Goal: Transaction & Acquisition: Subscribe to service/newsletter

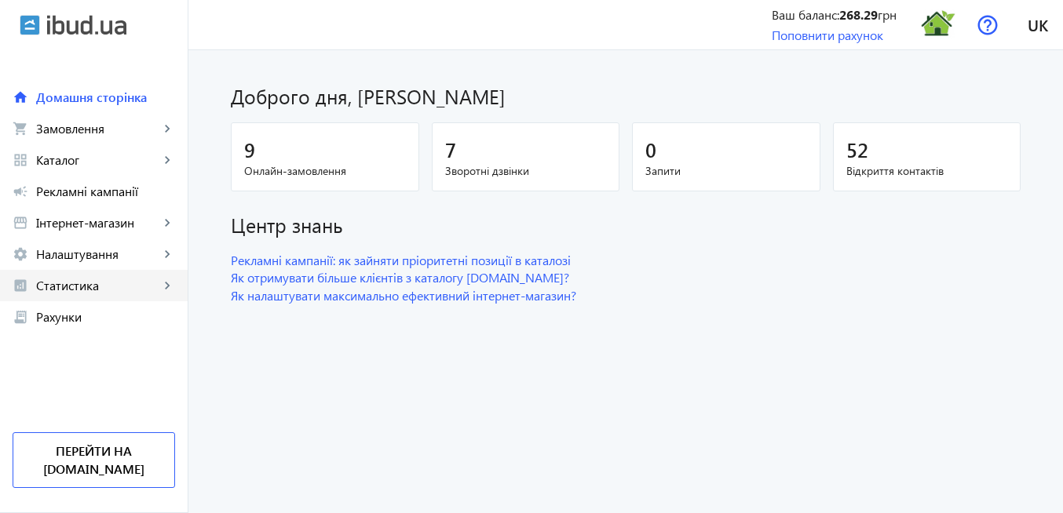
click at [59, 291] on span "Статистика" at bounding box center [97, 286] width 123 height 16
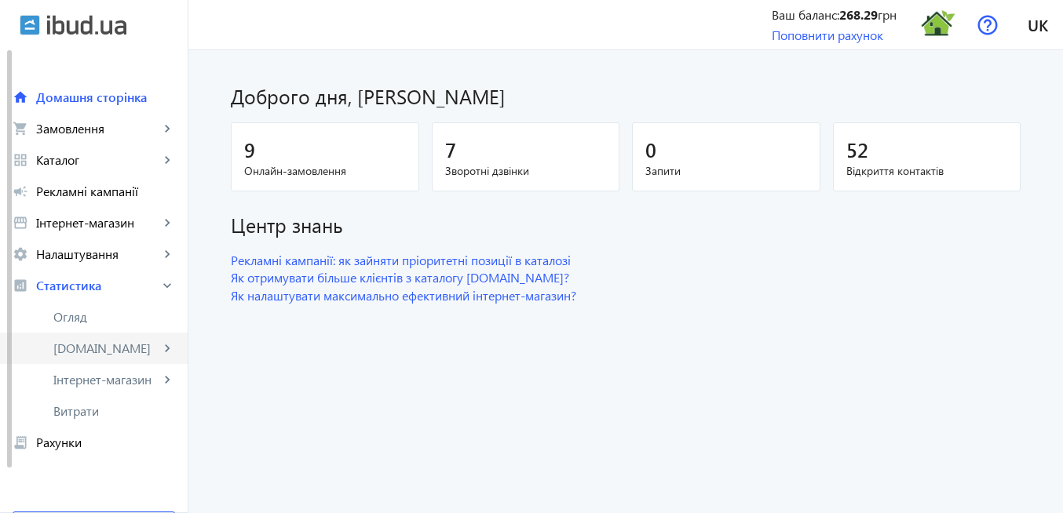
scroll to position [61, 0]
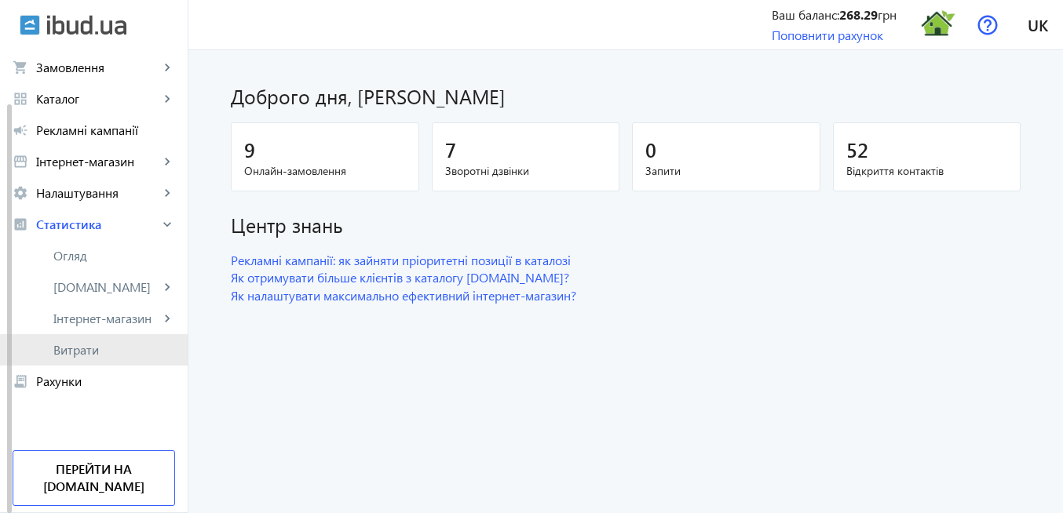
click at [105, 353] on span "Витрати" at bounding box center [114, 350] width 122 height 16
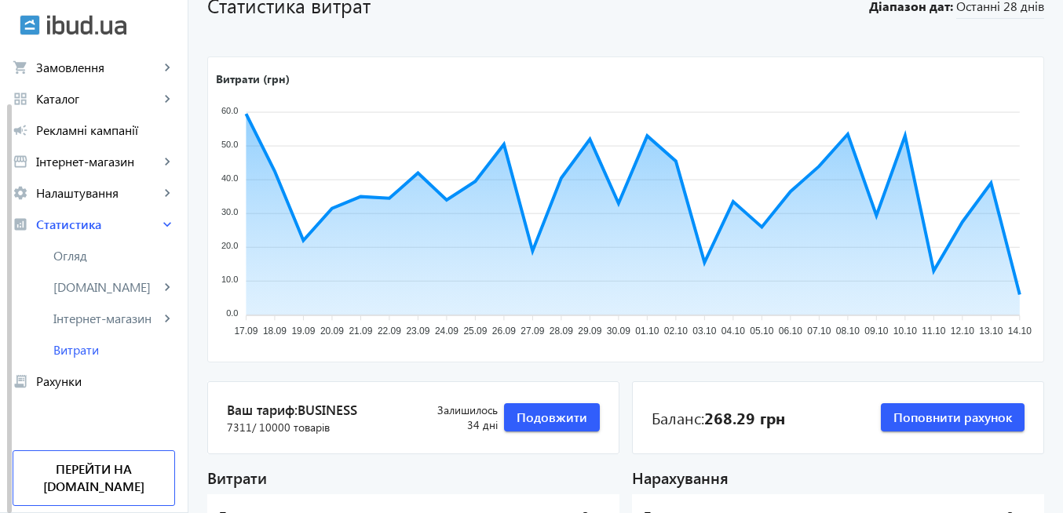
scroll to position [188, 0]
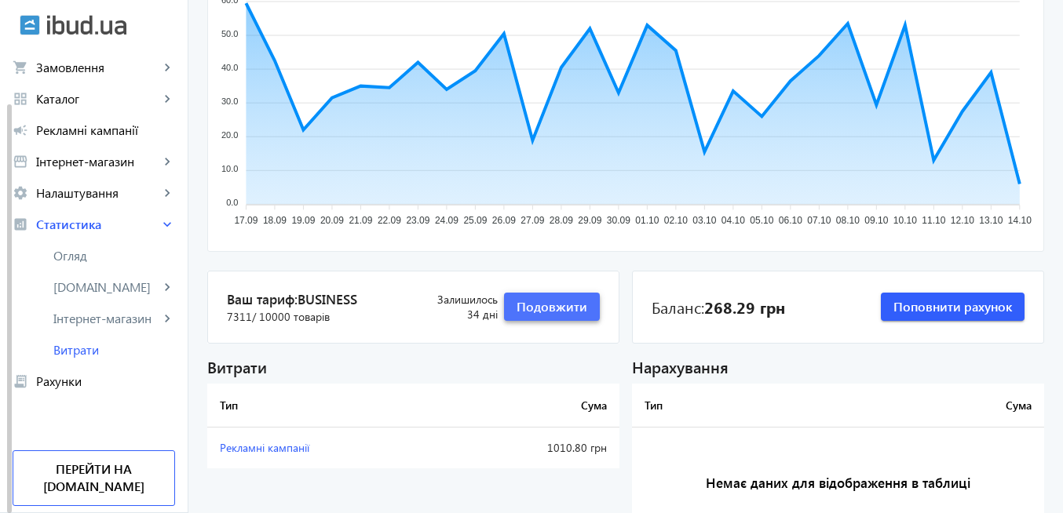
click at [549, 313] on span "Подовжити" at bounding box center [552, 306] width 71 height 17
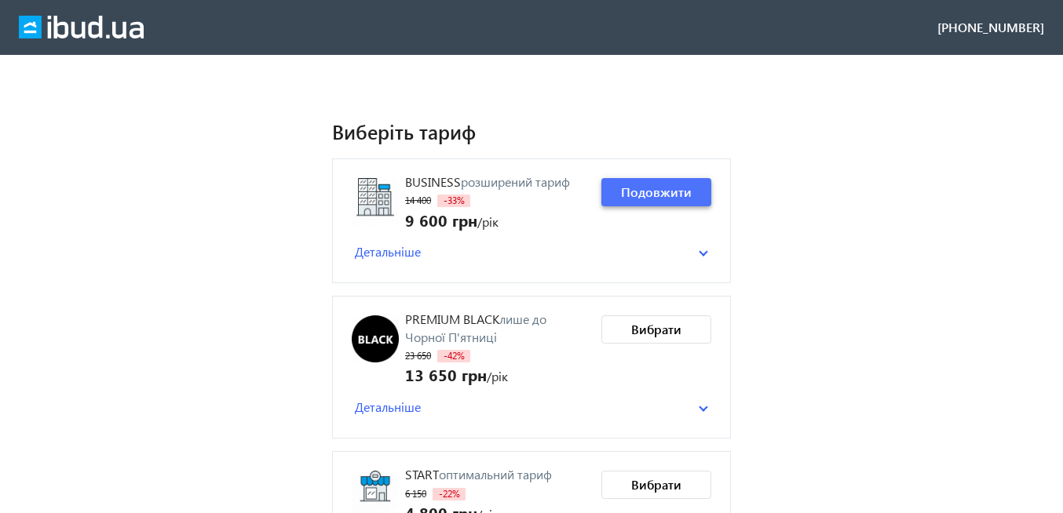
click at [650, 191] on span "Подовжити" at bounding box center [656, 192] width 71 height 17
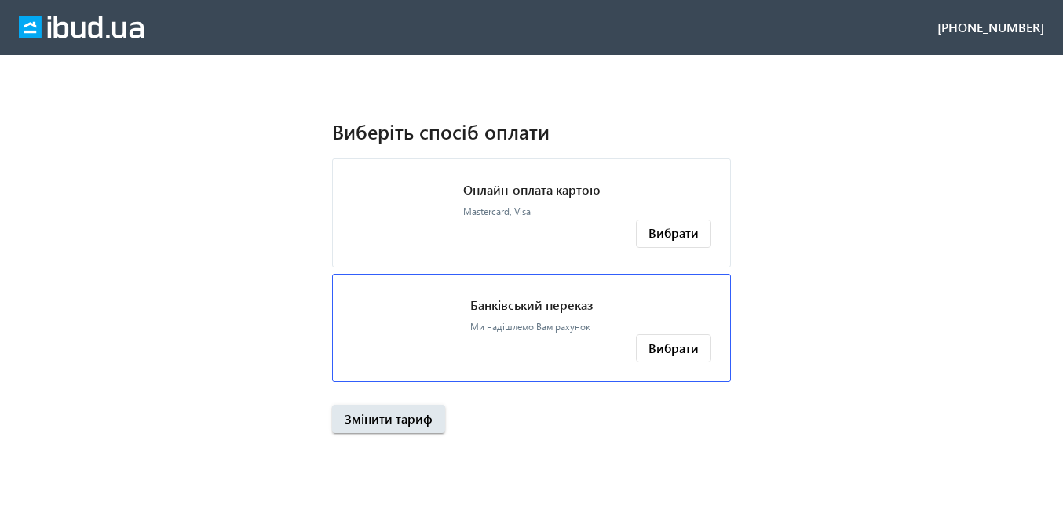
click at [555, 294] on div "Банківський переказ Ми надішлемо Вам рахунок" at bounding box center [531, 315] width 122 height 42
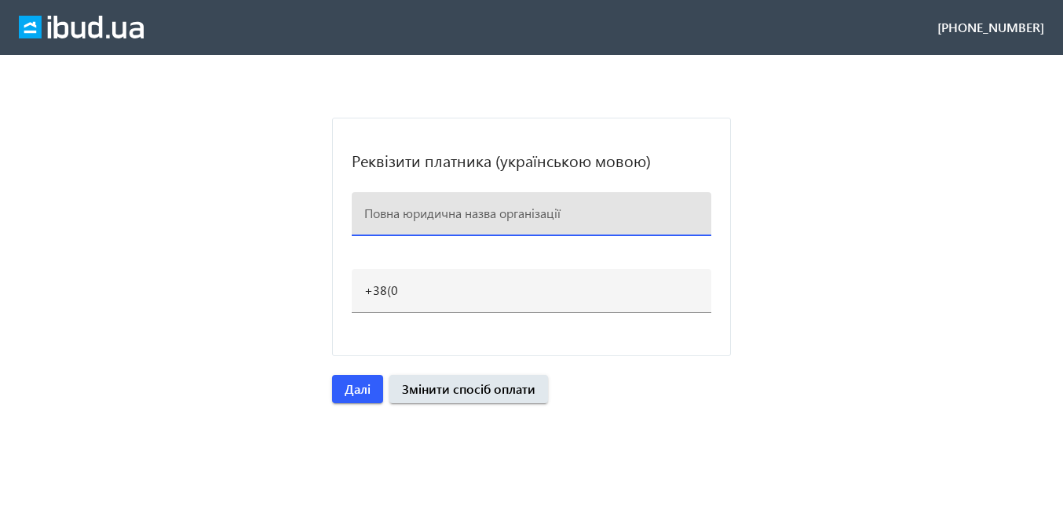
click at [487, 214] on input at bounding box center [531, 213] width 334 height 16
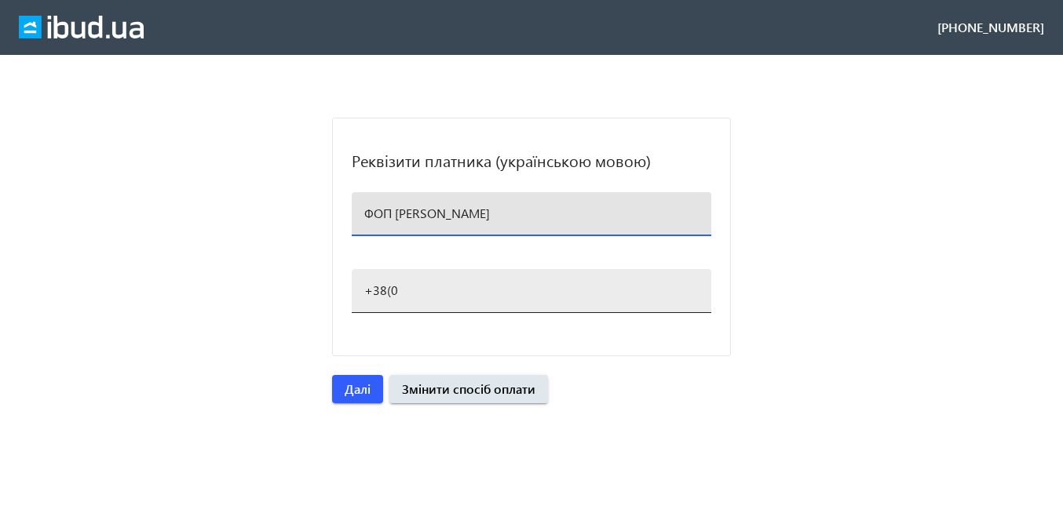
type input "ФОП [PERSON_NAME]"
click at [457, 287] on input "+38(0" at bounding box center [531, 290] width 334 height 16
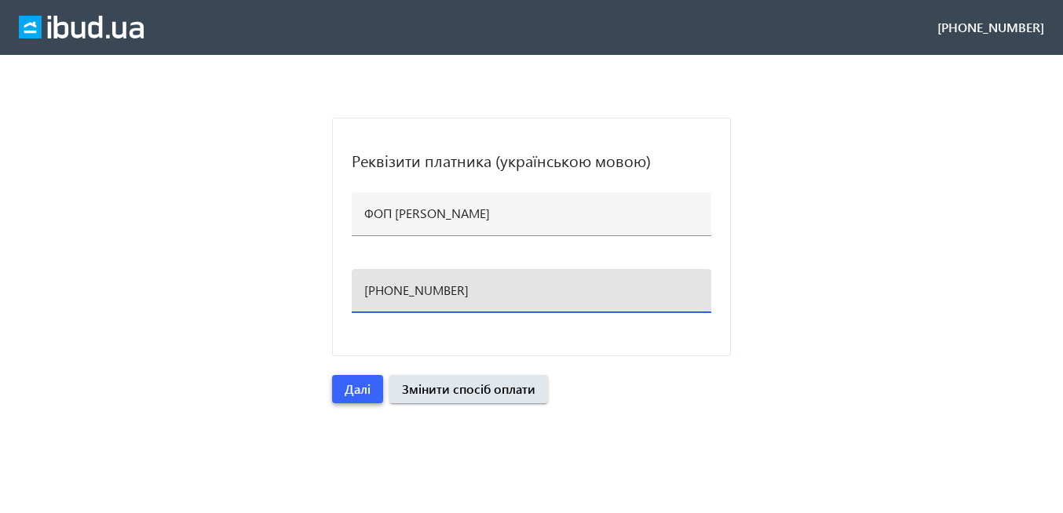
type input "[PHONE_NUMBER]"
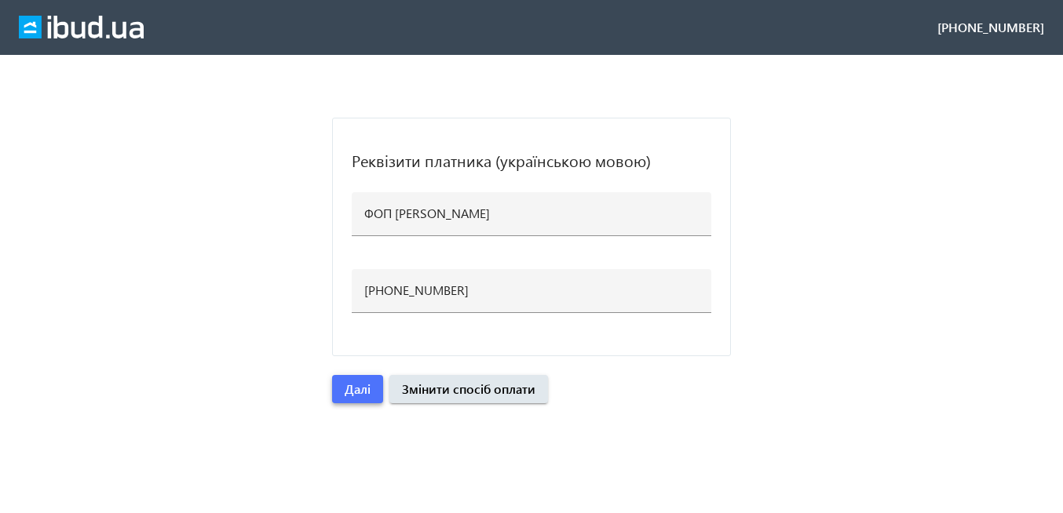
click at [377, 392] on span "button" at bounding box center [357, 390] width 51 height 38
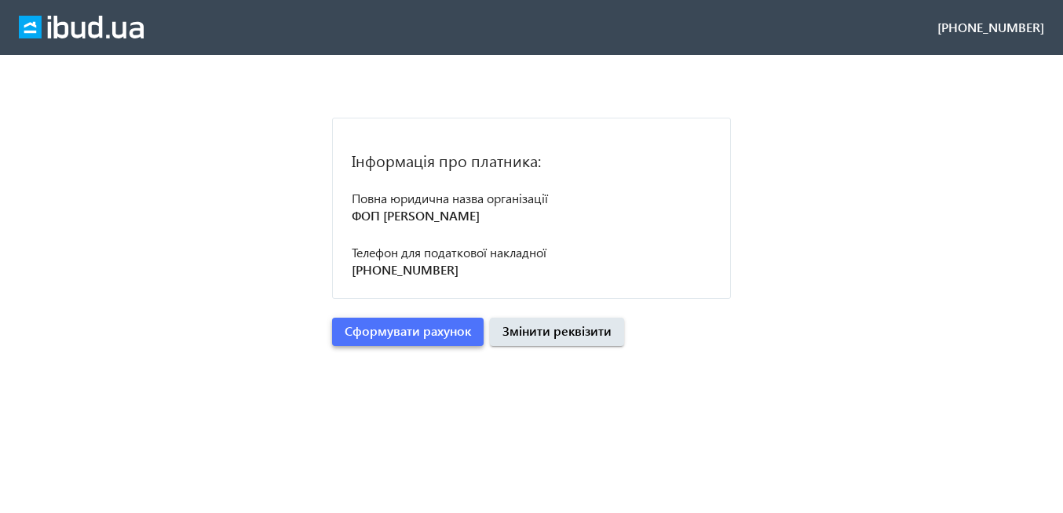
click at [425, 335] on span "Сформувати рахунок" at bounding box center [408, 331] width 126 height 17
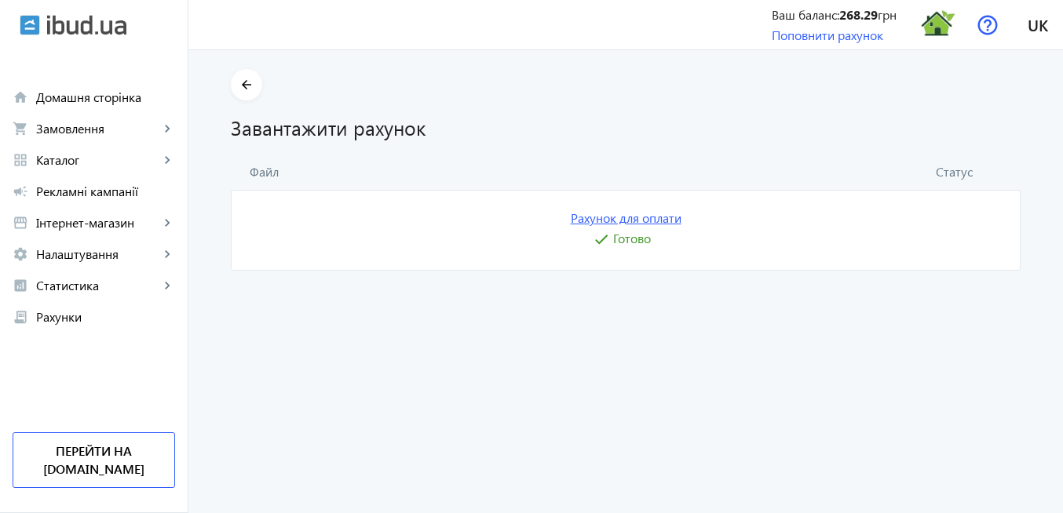
click at [632, 219] on link "Рахунок для оплати" at bounding box center [626, 218] width 111 height 17
click at [942, 32] on img at bounding box center [937, 24] width 35 height 35
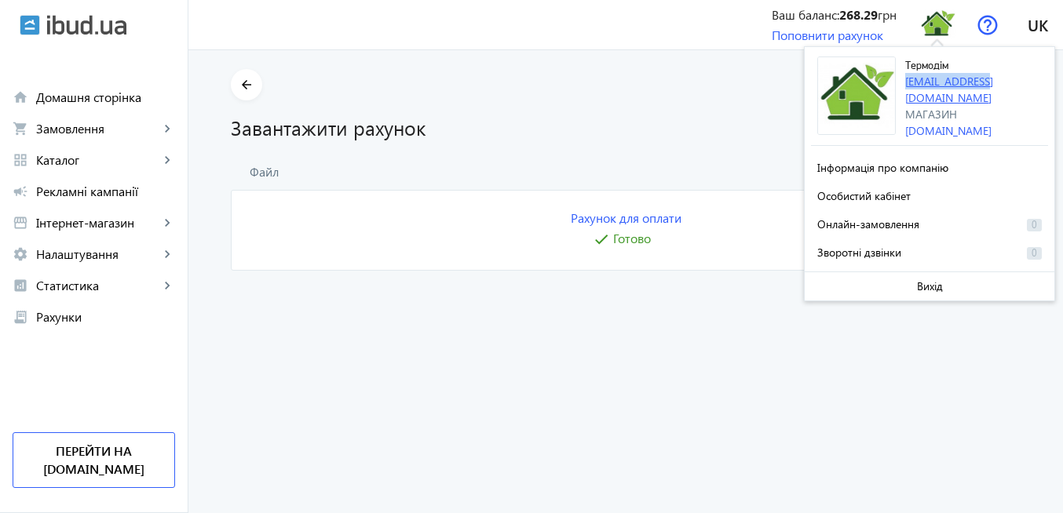
drag, startPoint x: 993, startPoint y: 82, endPoint x: 905, endPoint y: 78, distance: 88.0
click at [905, 78] on div "Термодім [EMAIL_ADDRESS][DOMAIN_NAME] Магазин [DOMAIN_NAME]" at bounding box center [976, 98] width 143 height 82
copy link "[EMAIL_ADDRESS][DOMAIN_NAME]"
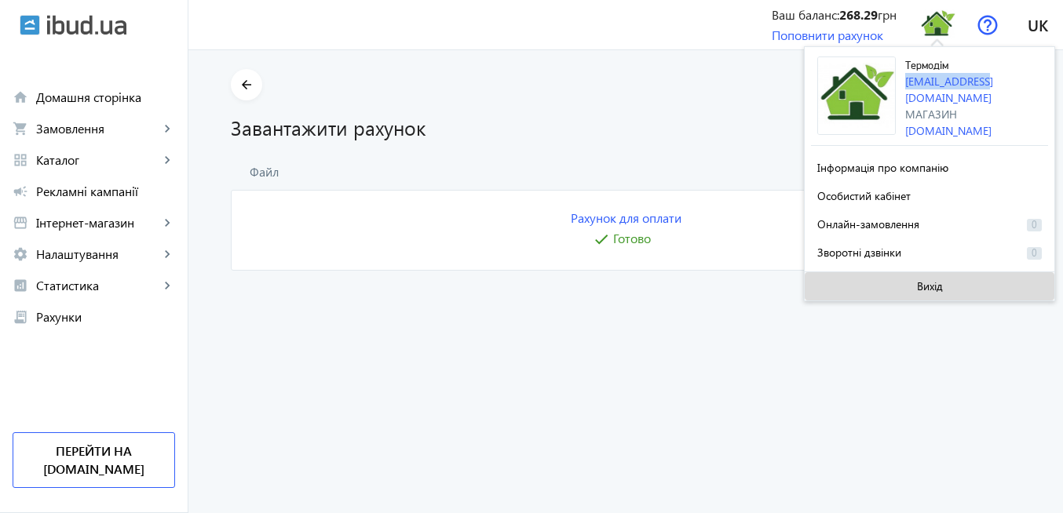
click at [961, 289] on span at bounding box center [930, 287] width 250 height 38
